Goal: Task Accomplishment & Management: Manage account settings

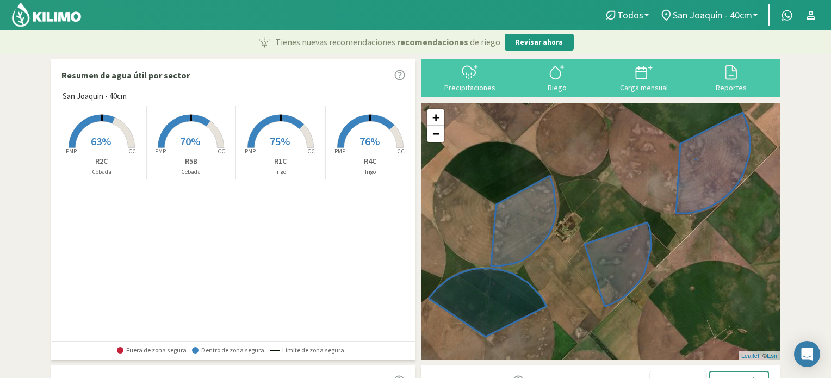
click at [480, 73] on div at bounding box center [469, 72] width 80 height 17
select select "1: Object"
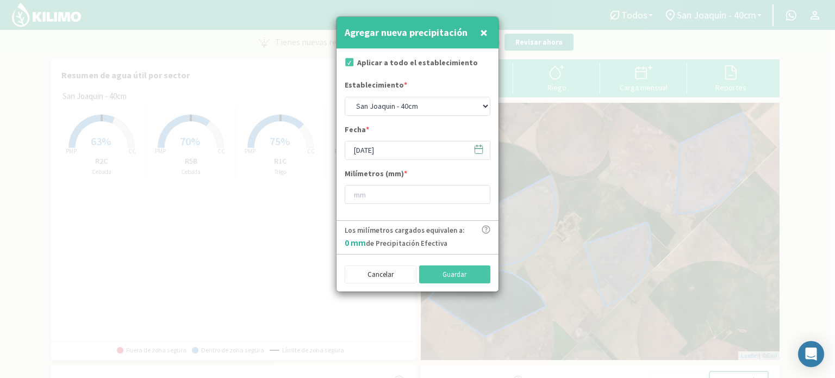
click at [478, 146] on icon at bounding box center [478, 149] width 10 height 10
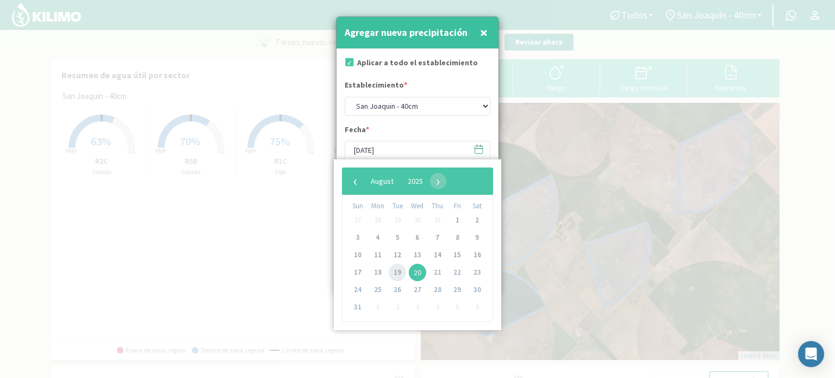
click at [400, 269] on span "19" at bounding box center [397, 272] width 17 height 17
type input "[DATE]"
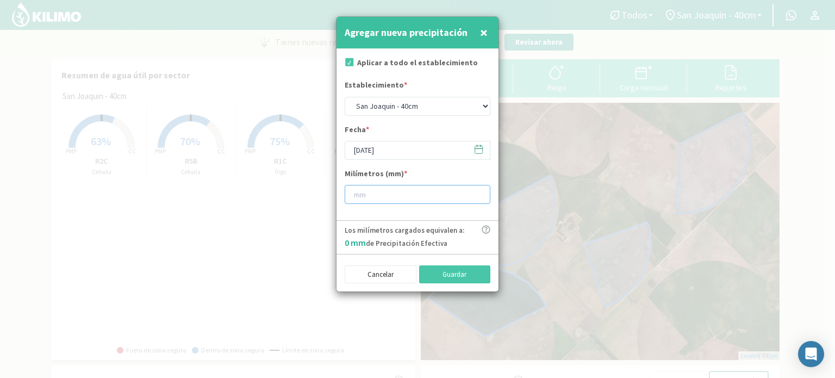
click at [394, 195] on input "number" at bounding box center [418, 194] width 146 height 19
click at [419, 189] on input "number" at bounding box center [418, 194] width 146 height 19
type input "8"
click at [468, 275] on button "Guardar" at bounding box center [455, 274] width 72 height 18
type input "[DATE]"
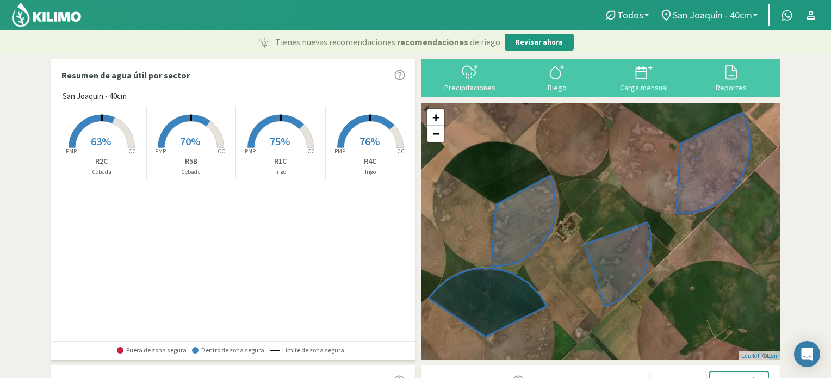
click at [738, 19] on span "San Joaquin - 40cm" at bounding box center [711, 14] width 79 height 11
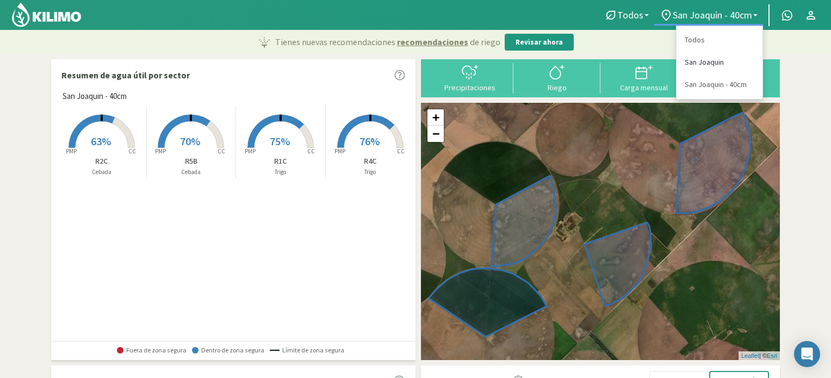
click at [706, 65] on link "San Joaquin" at bounding box center [719, 62] width 86 height 22
select select "0: Object"
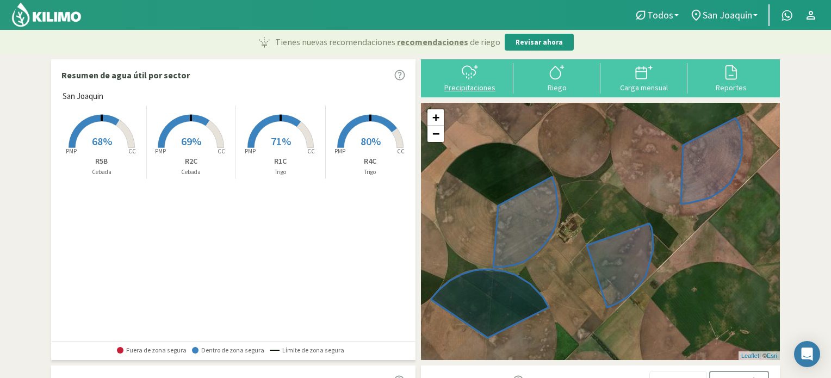
click at [461, 71] on icon at bounding box center [469, 72] width 17 height 17
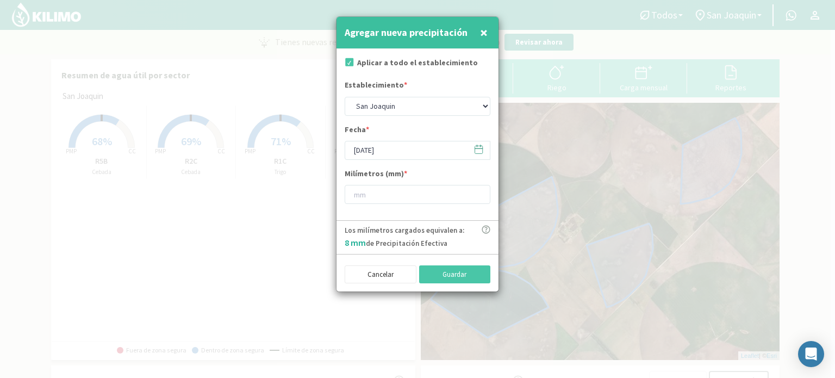
click at [478, 149] on icon at bounding box center [478, 149] width 10 height 10
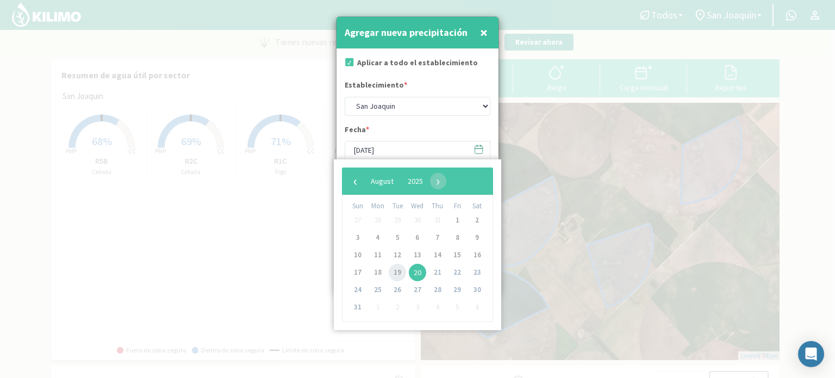
click at [400, 274] on span "19" at bounding box center [397, 272] width 17 height 17
type input "[DATE]"
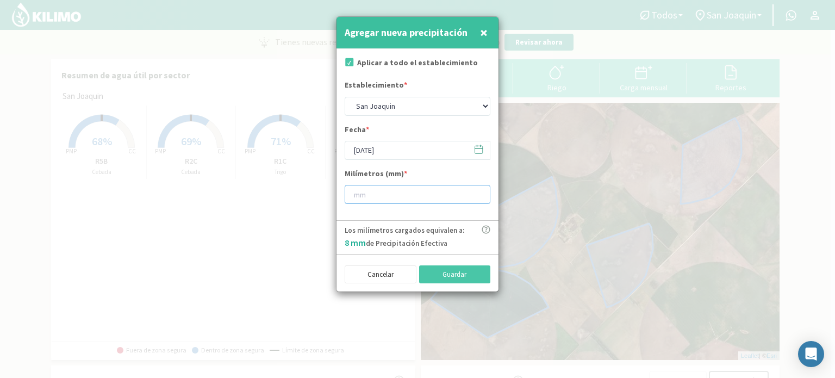
click at [376, 197] on input "number" at bounding box center [418, 194] width 146 height 19
type input "8"
click at [464, 277] on button "Guardar" at bounding box center [455, 274] width 72 height 18
type input "[DATE]"
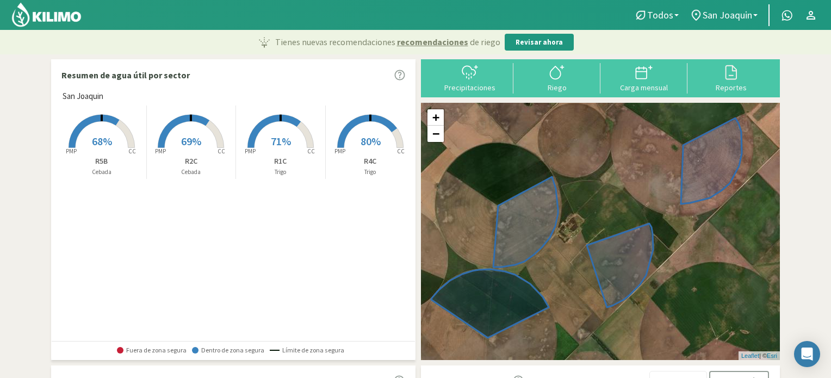
click at [92, 144] on span "68%" at bounding box center [102, 141] width 20 height 14
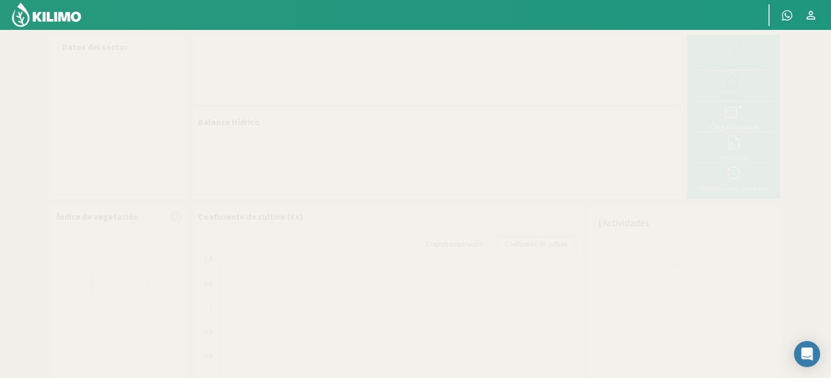
select select "3: Object"
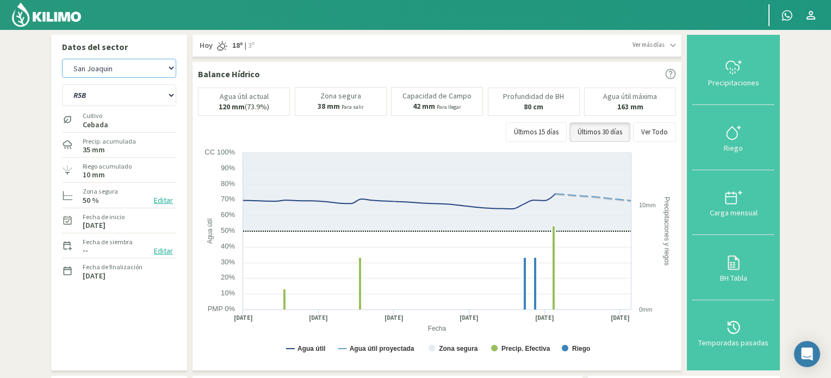
click at [143, 67] on select "San [PERSON_NAME] San [PERSON_NAME] - 40cm" at bounding box center [119, 68] width 114 height 19
click at [62, 59] on select "San [PERSON_NAME] San [PERSON_NAME] - 40cm" at bounding box center [119, 68] width 114 height 19
select select "3: Object"
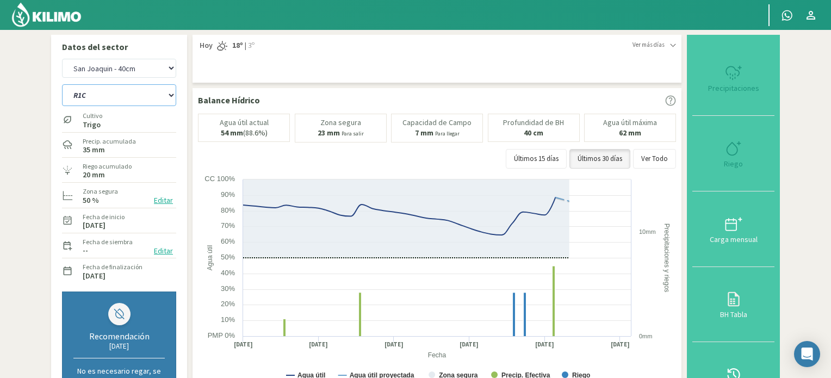
click at [139, 97] on select "R1C R2C R4C R5B" at bounding box center [119, 95] width 114 height 22
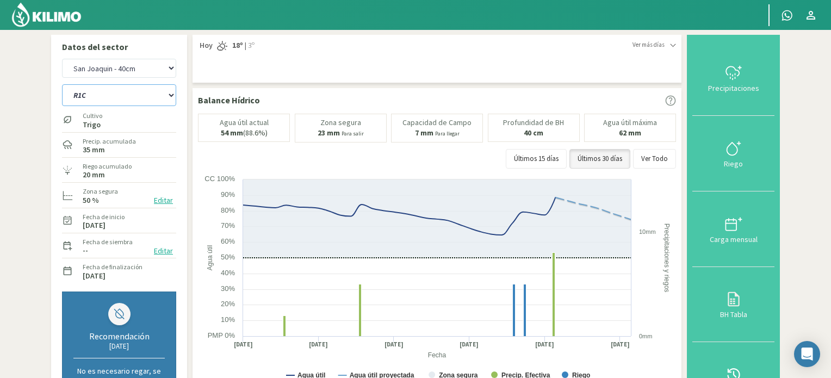
click at [135, 89] on select "R1C R2C R4C R5B" at bounding box center [119, 95] width 114 height 22
select select "7: Object"
click at [62, 84] on select "R1C R2C R4C R5B" at bounding box center [119, 95] width 114 height 22
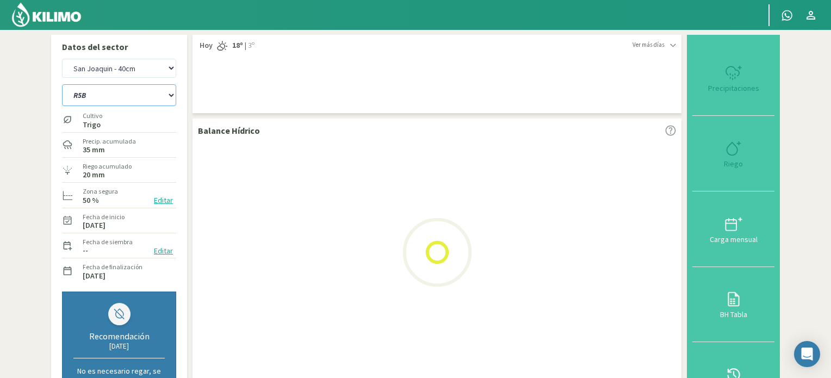
select select "5: Object"
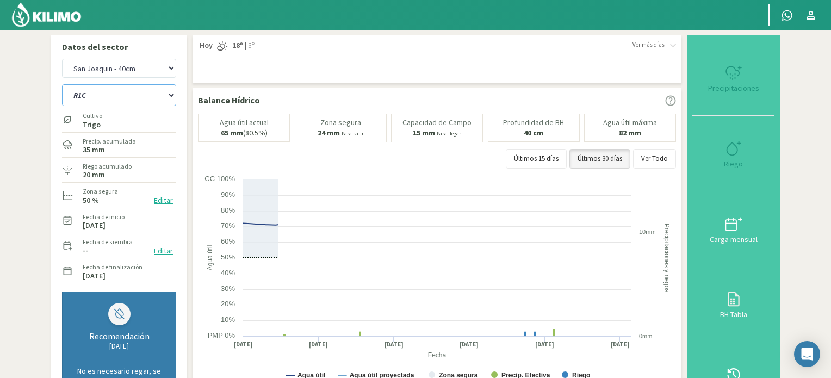
select select "11: Object"
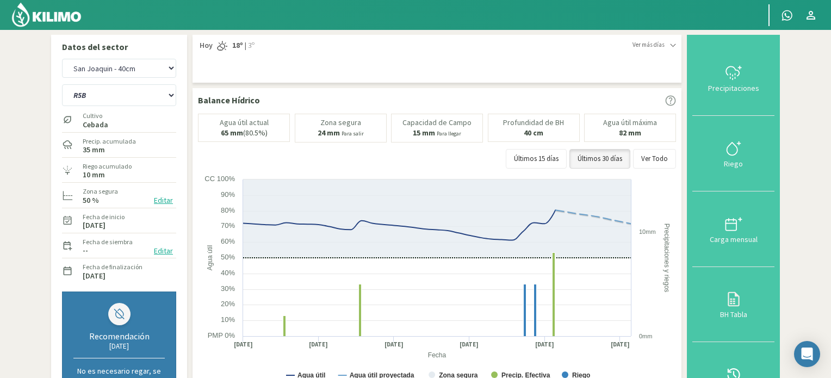
click at [69, 17] on img at bounding box center [46, 15] width 71 height 26
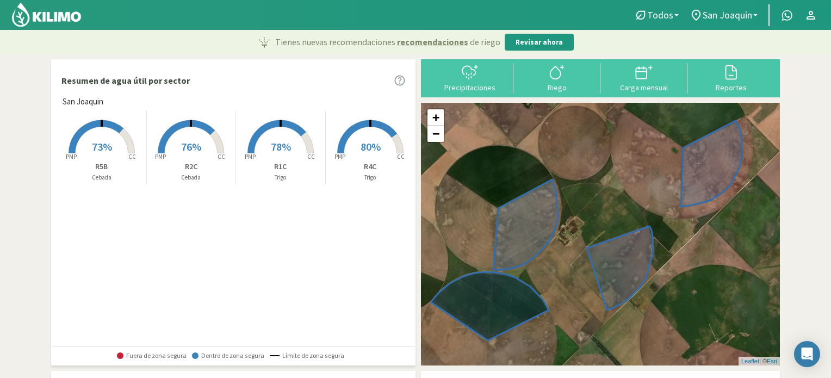
scroll to position [54, 0]
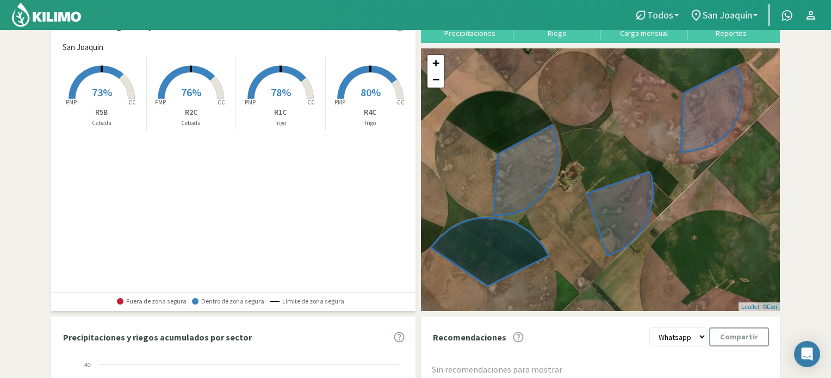
click at [367, 86] on span "80%" at bounding box center [370, 92] width 20 height 14
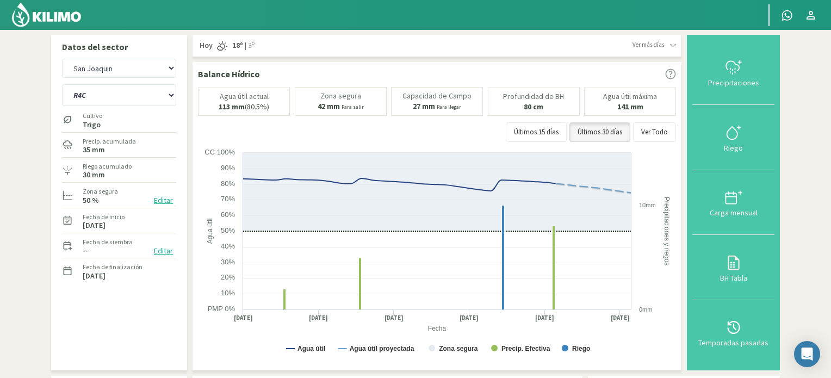
click at [126, 172] on label "30 mm" at bounding box center [107, 174] width 49 height 7
click at [90, 95] on select "R1C R2C R4C R5B" at bounding box center [119, 95] width 114 height 22
select select "1: Object"
click at [62, 84] on select "R1C R2C R4C R5B" at bounding box center [119, 95] width 114 height 22
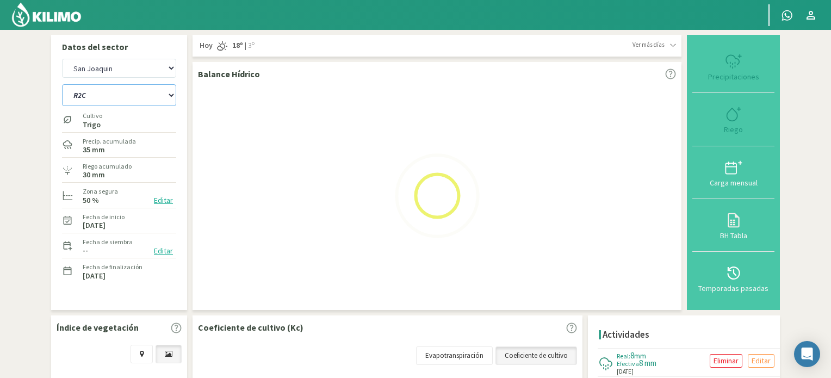
select select "2: Object"
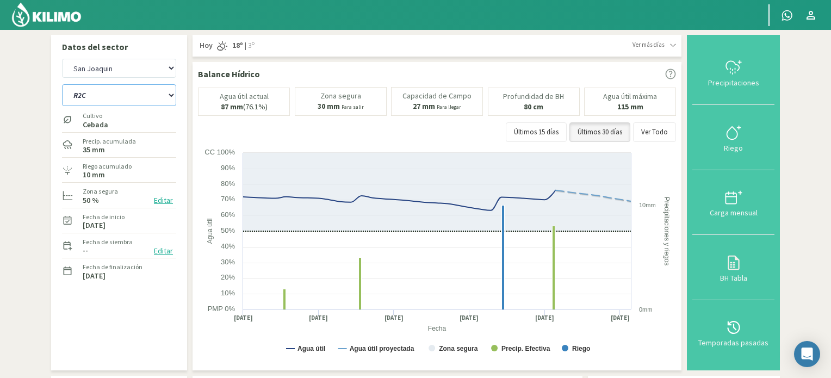
click at [96, 99] on select "R1C R2C R4C R5B" at bounding box center [119, 95] width 114 height 22
click at [62, 84] on select "R1C R2C R4C R5B" at bounding box center [119, 95] width 114 height 22
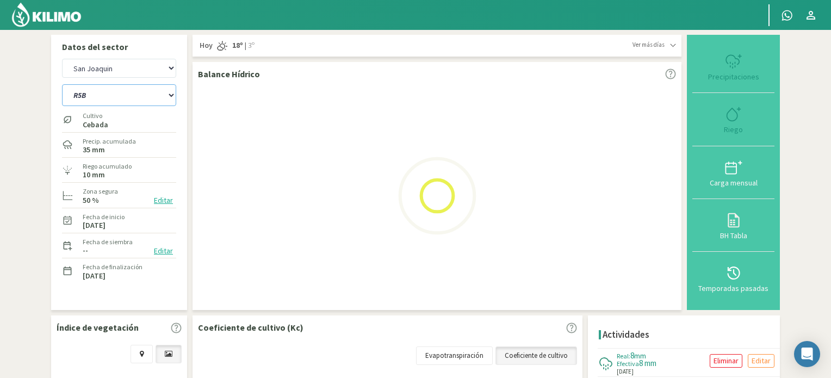
select select "5: Object"
select select "4: Object"
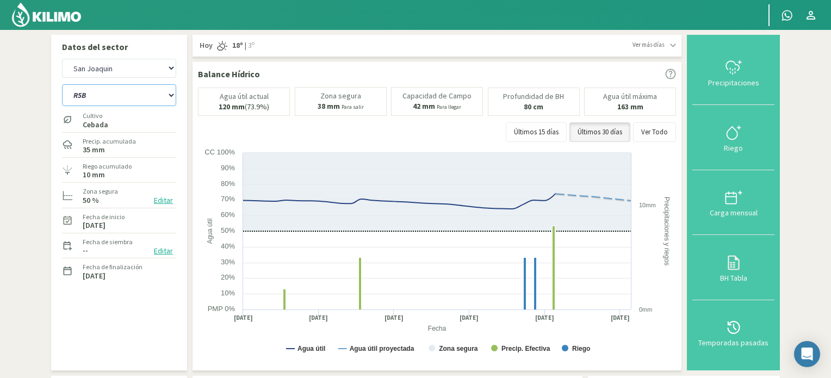
click at [148, 90] on select "R1C R2C R4C R5B" at bounding box center [119, 95] width 114 height 22
select select "8: Object"
click at [62, 84] on select "R1C R2C R4C R5B" at bounding box center [119, 95] width 114 height 22
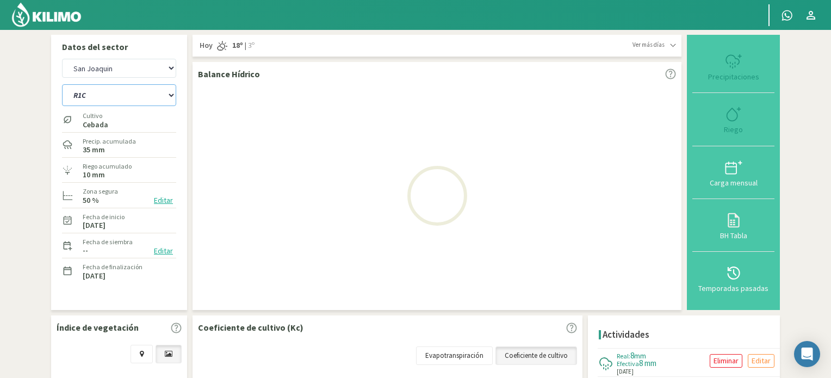
select select "6: Object"
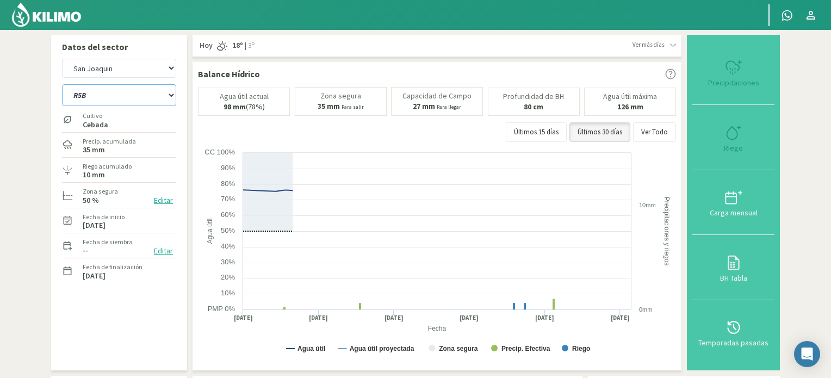
select select "12: Object"
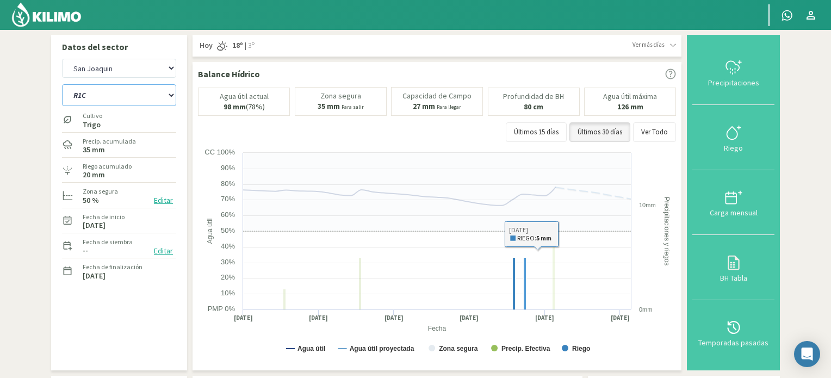
click at [526, 276] on rect at bounding box center [524, 284] width 3 height 52
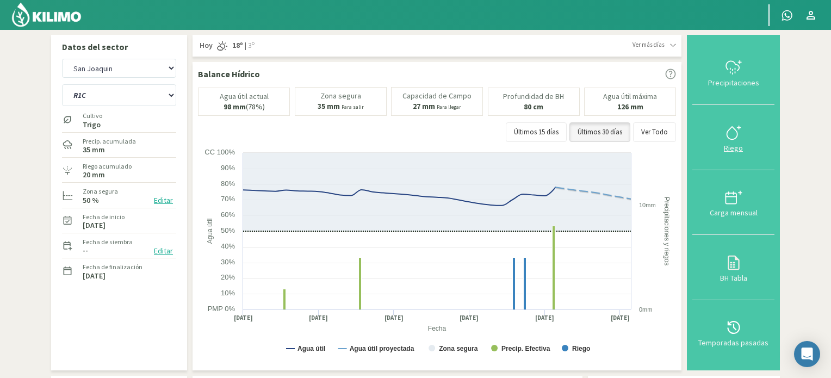
click at [752, 143] on button "Riego" at bounding box center [733, 137] width 82 height 65
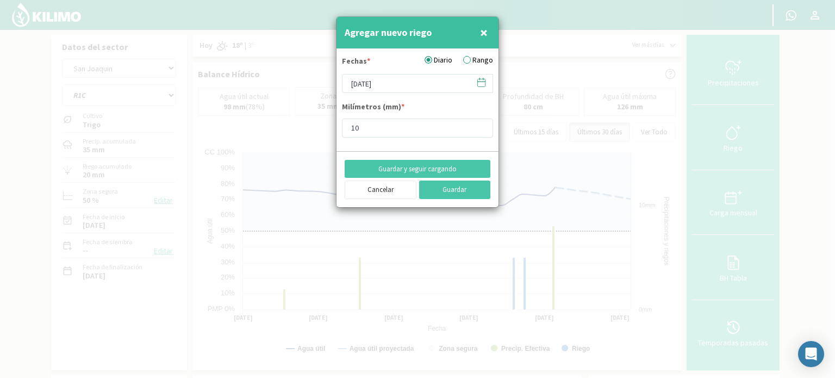
click at [470, 61] on label "Rango" at bounding box center [478, 59] width 30 height 11
click at [0, 0] on input "Rango" at bounding box center [0, 0] width 0 height 0
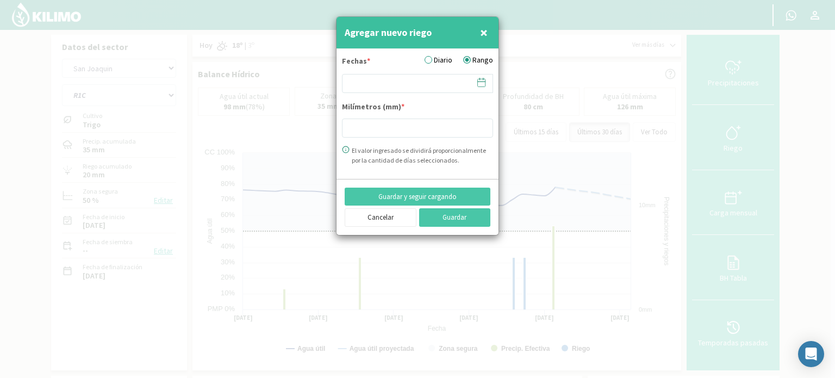
click at [476, 79] on icon at bounding box center [481, 82] width 10 height 10
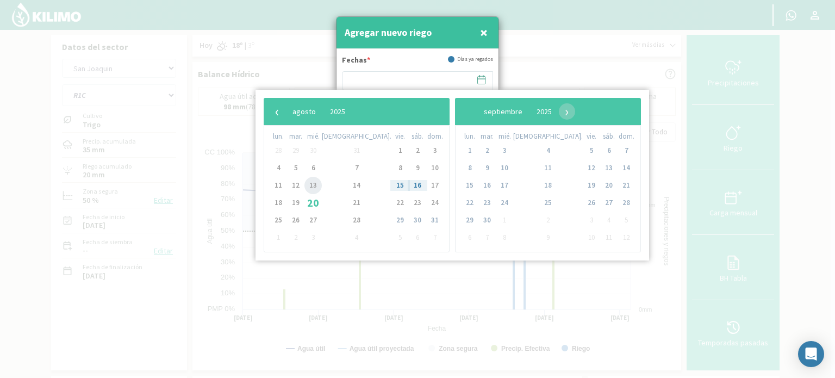
click at [322, 185] on span "13" at bounding box center [312, 185] width 17 height 17
click at [348, 185] on span "14" at bounding box center [356, 185] width 17 height 17
type input "[DATE] - [DATE]"
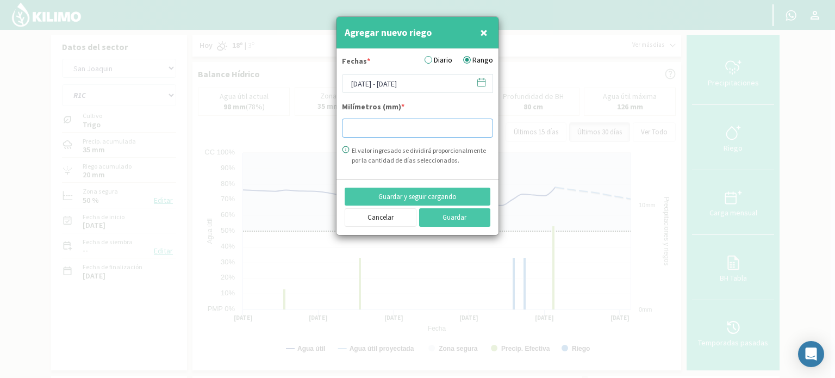
click at [382, 123] on input "number" at bounding box center [417, 127] width 151 height 19
type input "10"
click at [475, 220] on button "Guardar" at bounding box center [455, 217] width 72 height 18
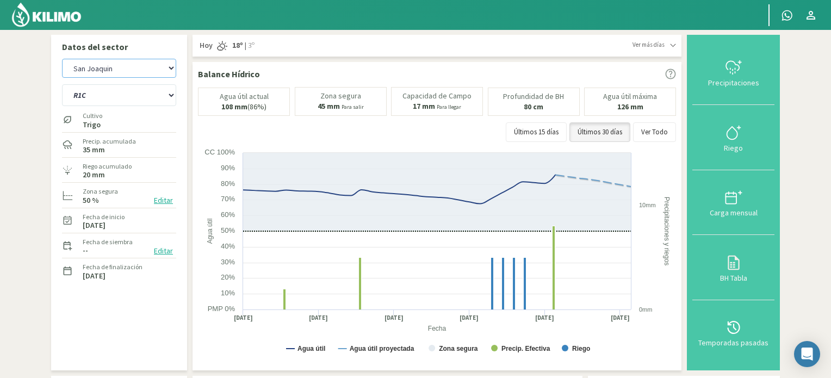
click at [122, 73] on select "San [PERSON_NAME] San [PERSON_NAME] - 40cm" at bounding box center [119, 68] width 114 height 19
click at [62, 59] on select "San [PERSON_NAME] San [PERSON_NAME] - 40cm" at bounding box center [119, 68] width 114 height 19
select select "9: Object"
select select "16: Object"
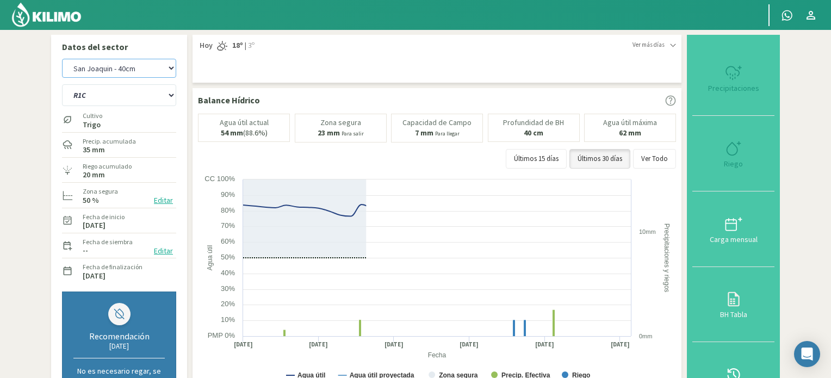
type input "10"
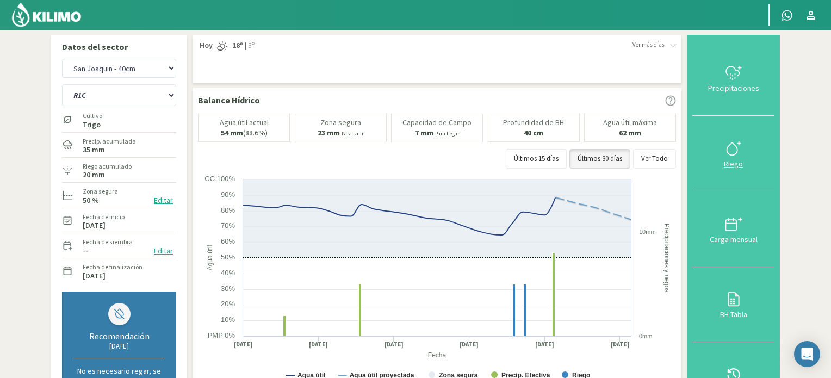
click at [749, 154] on div at bounding box center [733, 148] width 76 height 17
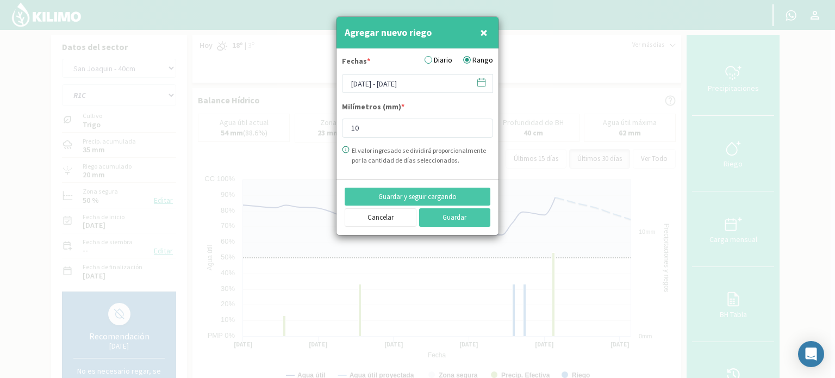
click at [484, 80] on icon at bounding box center [481, 82] width 10 height 10
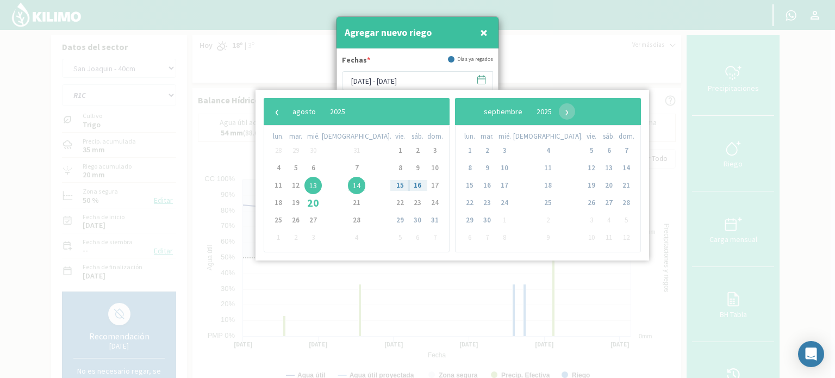
click at [319, 185] on span "13" at bounding box center [312, 185] width 17 height 17
click at [348, 184] on span "14" at bounding box center [356, 185] width 17 height 17
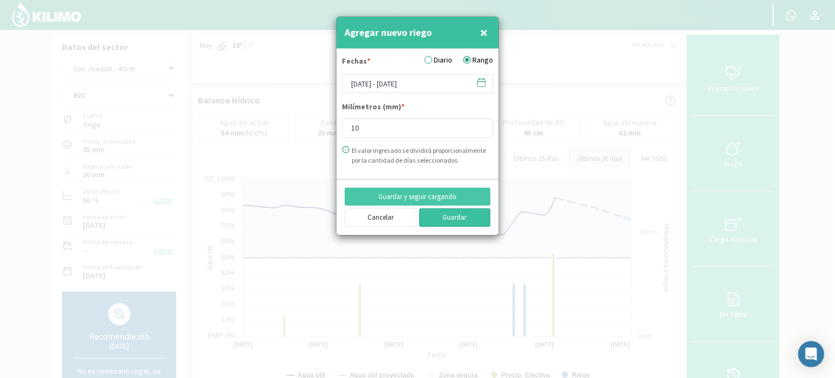
click at [447, 216] on button "Guardar" at bounding box center [455, 217] width 72 height 18
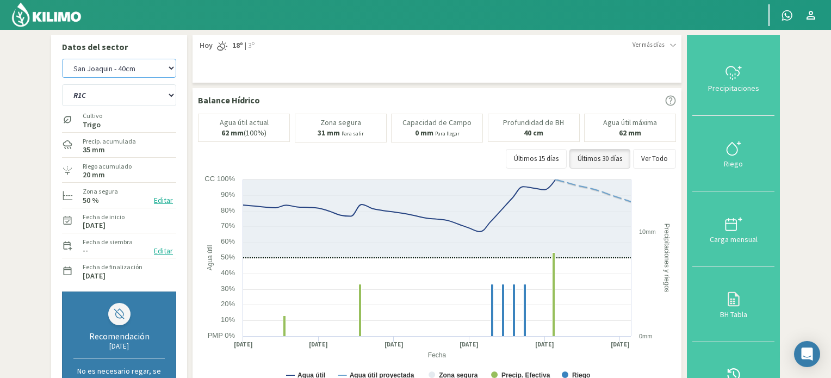
click at [114, 66] on select "San [PERSON_NAME] San [PERSON_NAME] - 40cm" at bounding box center [119, 68] width 114 height 19
click at [62, 59] on select "San [PERSON_NAME] San [PERSON_NAME] - 40cm" at bounding box center [119, 68] width 114 height 19
select select "10: Object"
select select "20: Object"
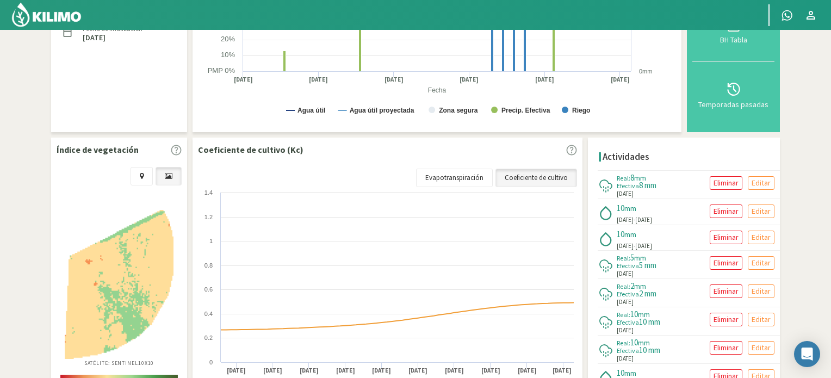
scroll to position [272, 0]
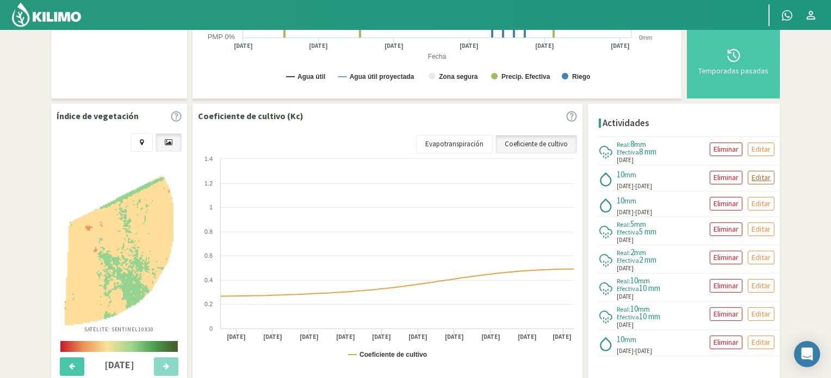
click at [757, 174] on p "Editar" at bounding box center [760, 177] width 19 height 13
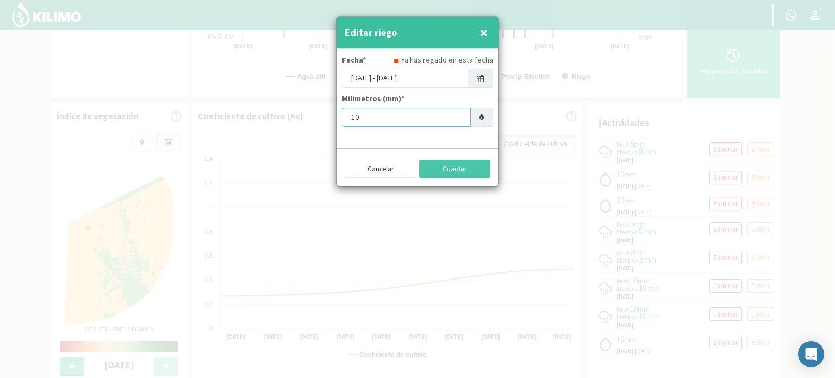
drag, startPoint x: 369, startPoint y: 116, endPoint x: 352, endPoint y: 97, distance: 24.6
click at [365, 114] on input "10" at bounding box center [406, 117] width 129 height 19
type input "1"
type input "8"
click at [452, 167] on button "Guardar" at bounding box center [455, 169] width 72 height 18
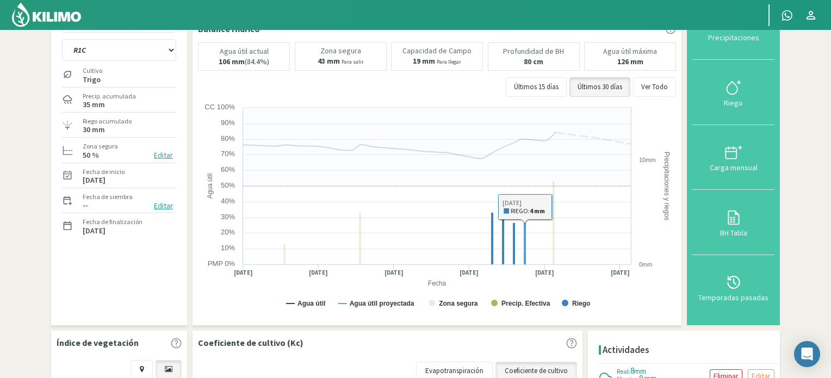
scroll to position [0, 0]
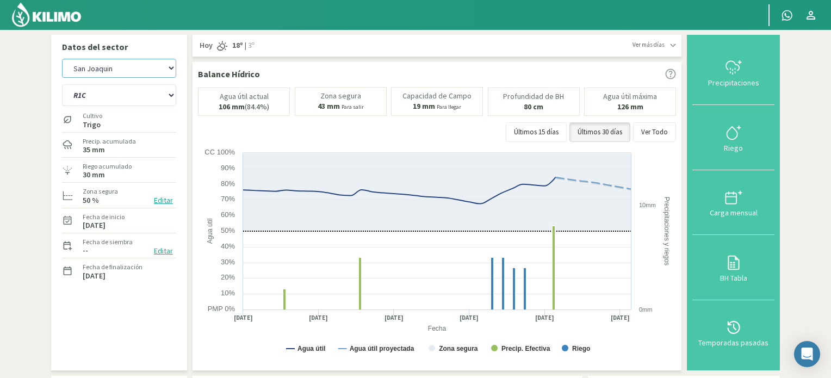
click at [123, 64] on select "San [PERSON_NAME] San [PERSON_NAME] - 40cm" at bounding box center [119, 68] width 114 height 19
click at [62, 59] on select "San [PERSON_NAME] San [PERSON_NAME] - 40cm" at bounding box center [119, 68] width 114 height 19
select select "13: Object"
select select "24: Object"
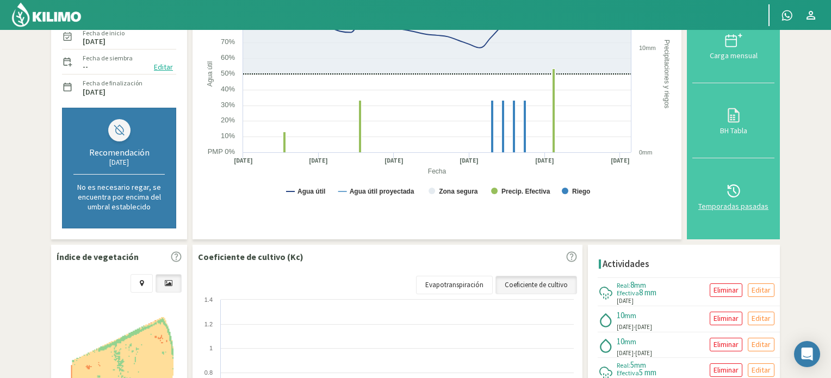
scroll to position [217, 0]
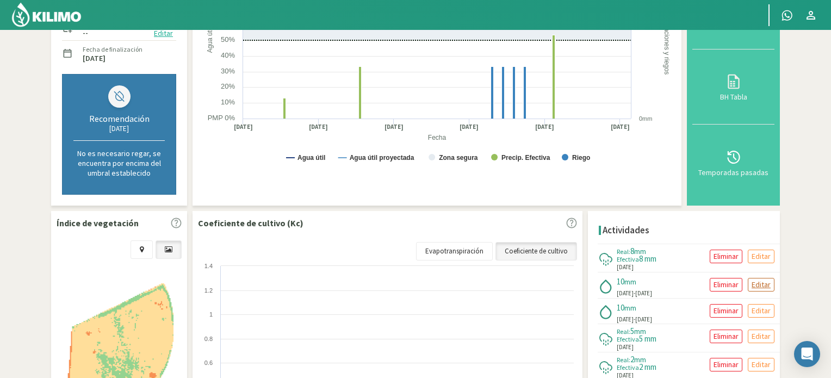
click at [763, 279] on p "Editar" at bounding box center [760, 284] width 19 height 13
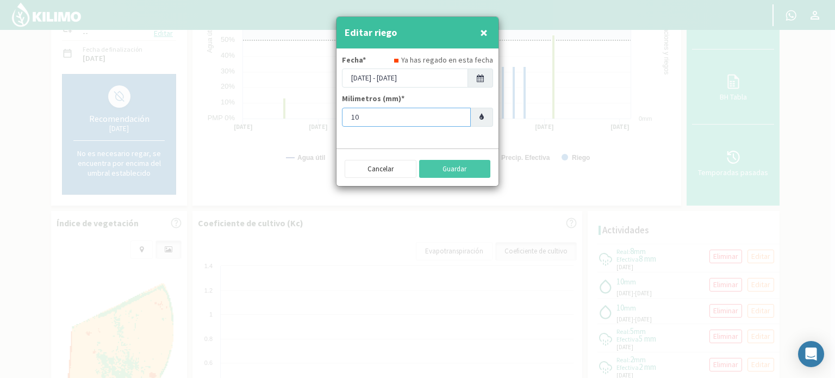
drag, startPoint x: 391, startPoint y: 115, endPoint x: 396, endPoint y: 110, distance: 7.0
click at [396, 110] on input "10" at bounding box center [406, 117] width 129 height 19
type input "1"
type input "8"
click at [455, 173] on button "Guardar" at bounding box center [455, 169] width 72 height 18
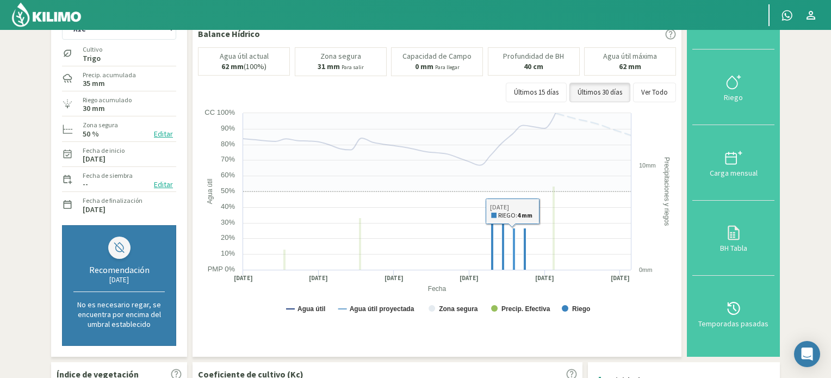
scroll to position [54, 0]
